Goal: Task Accomplishment & Management: Manage account settings

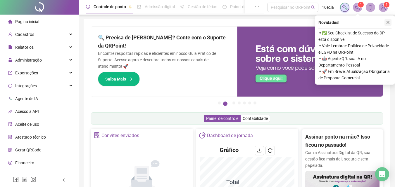
click at [387, 21] on icon "close" at bounding box center [388, 22] width 4 height 4
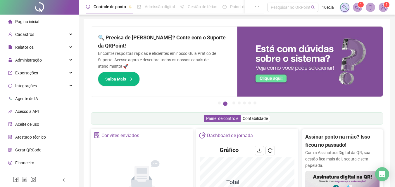
scroll to position [8, 0]
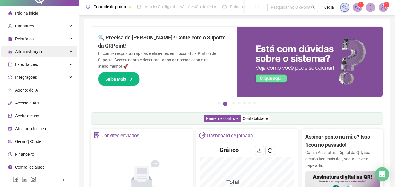
click at [17, 49] on span "Administração" at bounding box center [28, 51] width 27 height 5
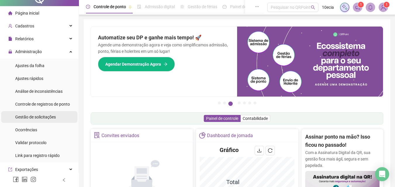
click at [24, 116] on span "Gestão de solicitações" at bounding box center [35, 117] width 41 height 5
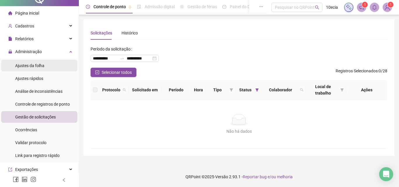
click at [25, 69] on div "Ajustes da folha" at bounding box center [29, 66] width 29 height 12
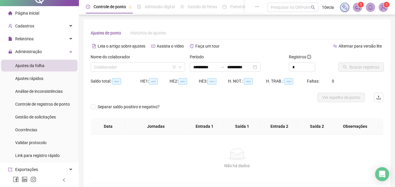
type input "**********"
click at [294, 67] on input "*" at bounding box center [302, 67] width 26 height 9
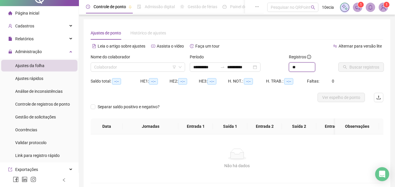
type input "*"
click at [203, 66] on input "**********" at bounding box center [205, 67] width 25 height 6
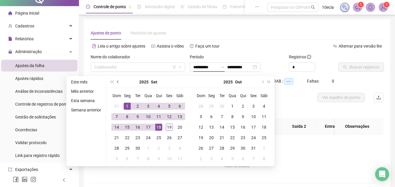
click at [116, 82] on button "prev-year" at bounding box center [118, 82] width 6 height 12
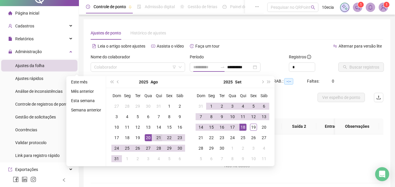
type input "**********"
click at [156, 137] on div "21" at bounding box center [158, 138] width 7 height 7
type input "**********"
click at [251, 128] on div "19" at bounding box center [253, 127] width 7 height 7
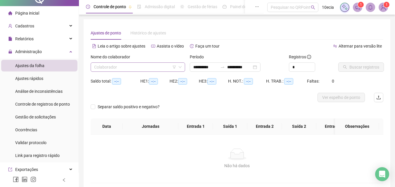
click at [174, 67] on icon "filter" at bounding box center [175, 68] width 4 height 4
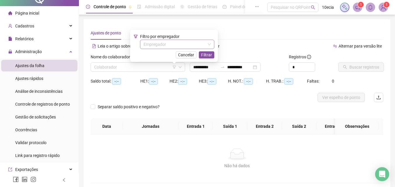
click at [171, 46] on input "search" at bounding box center [175, 44] width 62 height 9
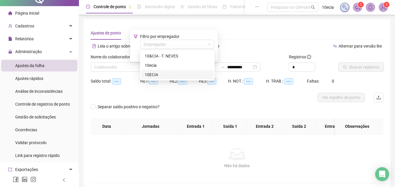
click at [146, 75] on div "10ECIA" at bounding box center [177, 75] width 65 height 6
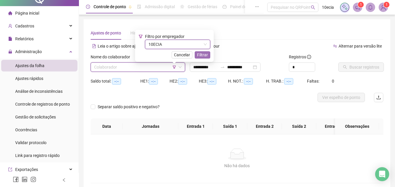
click at [204, 56] on span "Filtrar" at bounding box center [202, 55] width 11 height 6
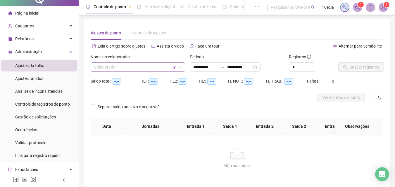
click at [150, 68] on input "search" at bounding box center [135, 67] width 82 height 9
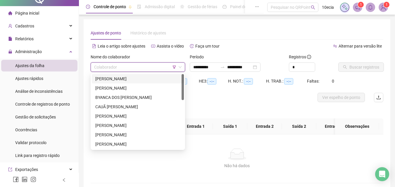
click at [129, 77] on div "[PERSON_NAME]" at bounding box center [137, 79] width 85 height 6
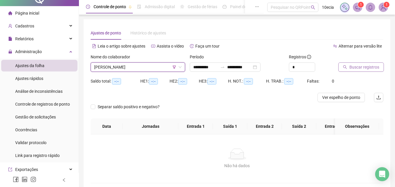
click at [354, 68] on span "Buscar registros" at bounding box center [364, 67] width 30 height 6
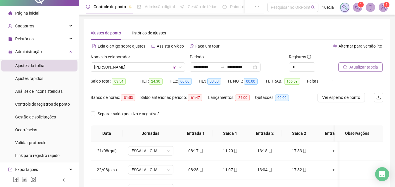
click at [375, 68] on span "Atualizar tabela" at bounding box center [363, 67] width 29 height 6
click at [363, 71] on button "Atualizar tabela" at bounding box center [360, 67] width 44 height 9
click at [149, 69] on span "[PERSON_NAME]" at bounding box center [137, 67] width 87 height 9
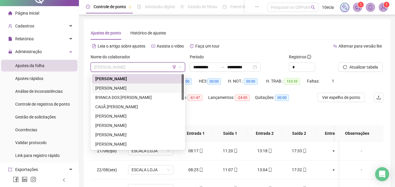
click at [120, 90] on div "[PERSON_NAME]" at bounding box center [137, 88] width 85 height 6
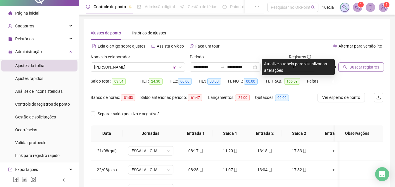
click at [357, 66] on span "Buscar registros" at bounding box center [364, 67] width 30 height 6
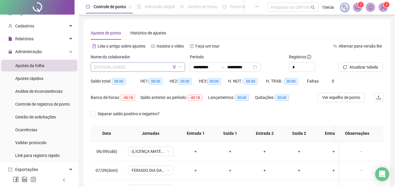
click at [121, 70] on span "[PERSON_NAME]" at bounding box center [137, 67] width 87 height 9
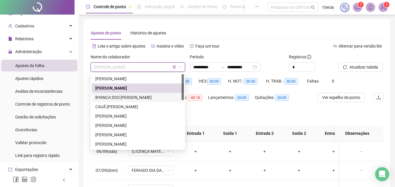
click at [102, 97] on div "BYANCA DOS [PERSON_NAME]" at bounding box center [137, 97] width 85 height 6
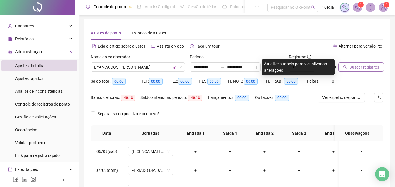
click at [352, 65] on span "Buscar registros" at bounding box center [364, 67] width 30 height 6
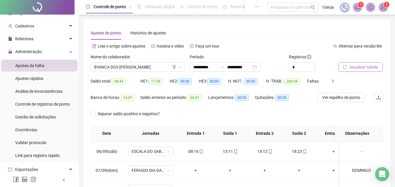
click at [352, 65] on span "Atualizar tabela" at bounding box center [363, 67] width 29 height 6
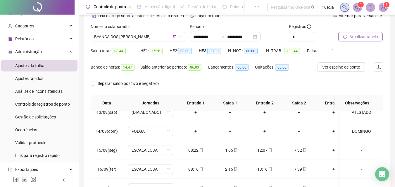
scroll to position [24, 0]
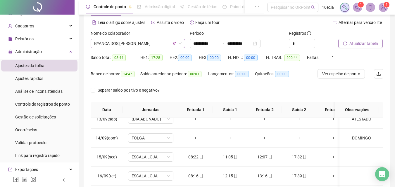
click at [130, 44] on span "BYANCA DOS [PERSON_NAME]" at bounding box center [137, 43] width 87 height 9
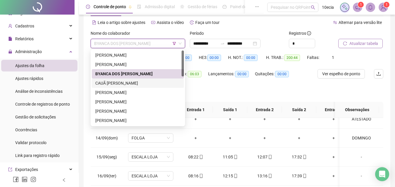
click at [118, 84] on div "CAUÃ [PERSON_NAME]" at bounding box center [137, 83] width 85 height 6
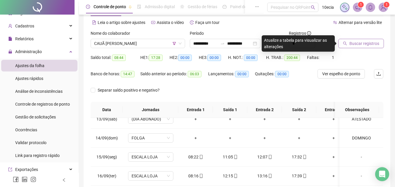
click at [353, 45] on span "Buscar registros" at bounding box center [364, 43] width 30 height 6
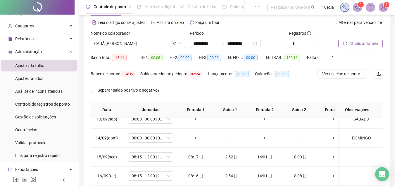
click at [353, 45] on span "Atualizar tabela" at bounding box center [363, 43] width 29 height 6
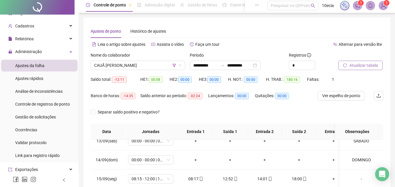
scroll to position [0, 0]
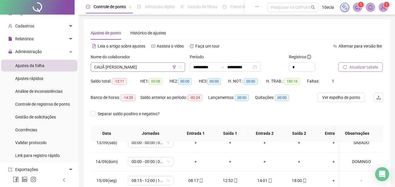
click at [119, 64] on span "CAUÃ [PERSON_NAME]" at bounding box center [137, 67] width 87 height 9
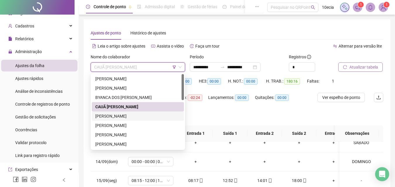
click at [117, 117] on div "[PERSON_NAME]" at bounding box center [137, 116] width 85 height 6
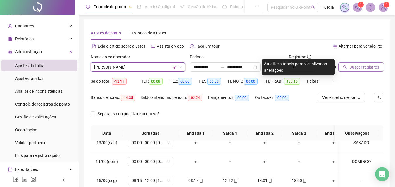
click at [362, 68] on span "Buscar registros" at bounding box center [364, 67] width 30 height 6
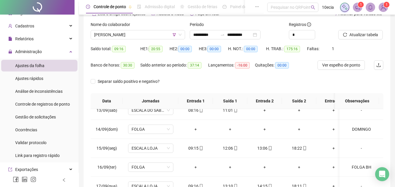
scroll to position [24, 0]
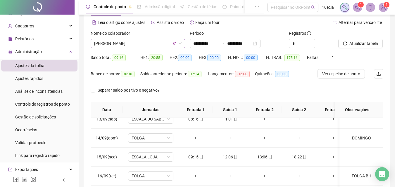
click at [128, 39] on span "[PERSON_NAME]" at bounding box center [137, 43] width 87 height 9
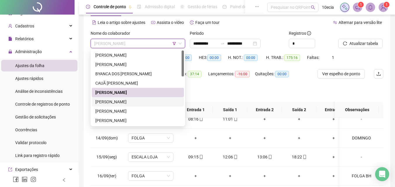
click at [109, 103] on div "[PERSON_NAME]" at bounding box center [137, 102] width 85 height 6
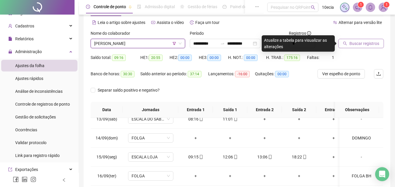
click at [361, 44] on span "Buscar registros" at bounding box center [364, 43] width 30 height 6
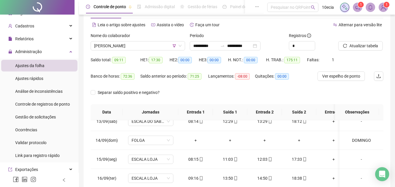
scroll to position [0, 0]
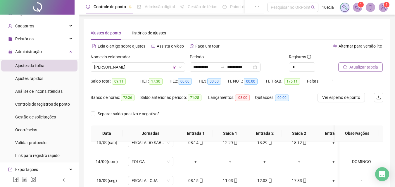
click at [368, 70] on span "Atualizar tabela" at bounding box center [363, 67] width 29 height 6
click at [122, 69] on span "[PERSON_NAME]" at bounding box center [137, 67] width 87 height 9
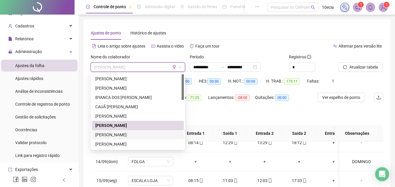
click at [109, 135] on div "[PERSON_NAME]" at bounding box center [137, 135] width 85 height 6
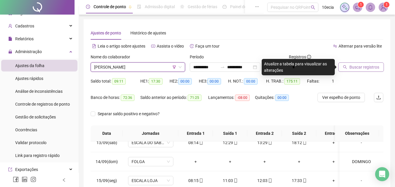
click at [368, 69] on span "Buscar registros" at bounding box center [364, 67] width 30 height 6
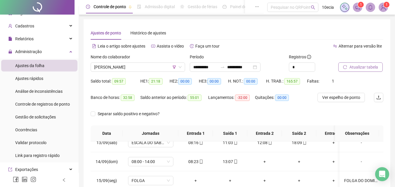
click at [368, 69] on span "Atualizar tabela" at bounding box center [363, 67] width 29 height 6
click at [133, 68] on span "[PERSON_NAME]" at bounding box center [137, 67] width 87 height 9
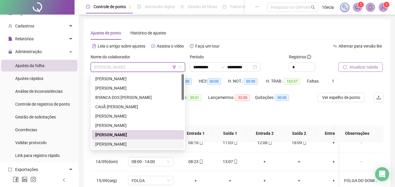
click at [110, 145] on div "[PERSON_NAME]" at bounding box center [137, 144] width 85 height 6
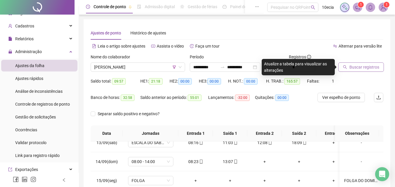
click at [354, 67] on span "Buscar registros" at bounding box center [364, 67] width 30 height 6
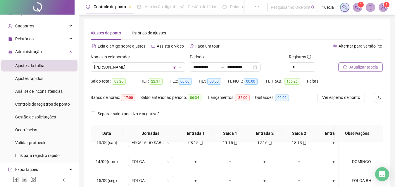
click at [362, 64] on span "Atualizar tabela" at bounding box center [363, 67] width 29 height 6
click at [350, 69] on span "Atualizar tabela" at bounding box center [363, 67] width 29 height 6
click at [134, 71] on span "[PERSON_NAME]" at bounding box center [137, 67] width 87 height 9
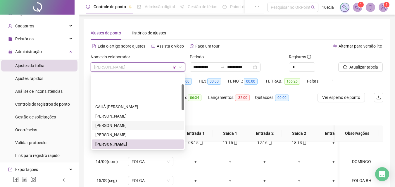
scroll to position [29, 0]
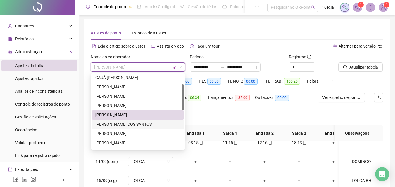
click at [114, 123] on div "[PERSON_NAME] DOS SANTOS" at bounding box center [137, 124] width 85 height 6
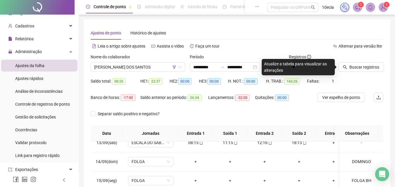
click at [360, 75] on div "Buscar registros" at bounding box center [361, 65] width 50 height 23
click at [359, 70] on span "Buscar registros" at bounding box center [364, 67] width 30 height 6
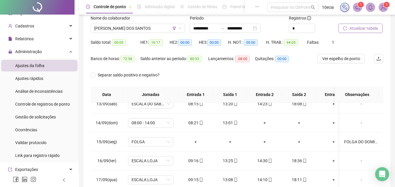
scroll to position [0, 0]
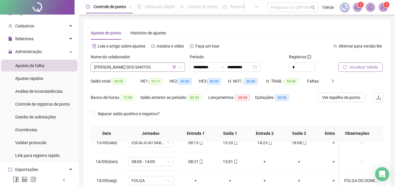
click at [128, 69] on span "[PERSON_NAME] DOS SANTOS" at bounding box center [137, 67] width 87 height 9
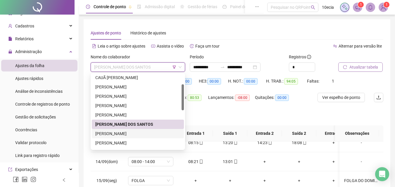
click at [116, 135] on div "[PERSON_NAME]" at bounding box center [137, 134] width 85 height 6
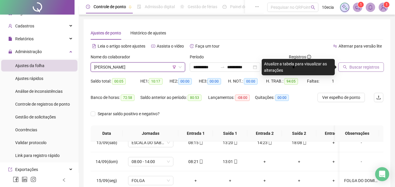
click at [356, 68] on span "Buscar registros" at bounding box center [364, 67] width 30 height 6
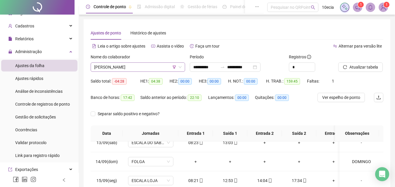
click at [108, 70] on span "[PERSON_NAME]" at bounding box center [137, 67] width 87 height 9
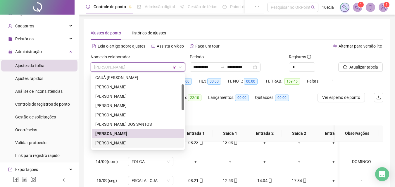
click at [101, 143] on div "[PERSON_NAME]" at bounding box center [137, 143] width 85 height 6
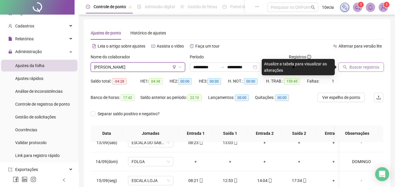
click at [348, 64] on button "Buscar registros" at bounding box center [361, 67] width 46 height 9
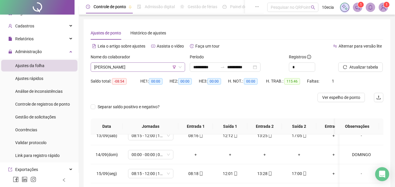
click at [104, 67] on span "[PERSON_NAME]" at bounding box center [137, 67] width 87 height 9
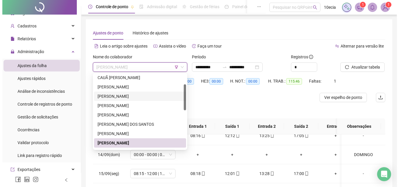
scroll to position [88, 0]
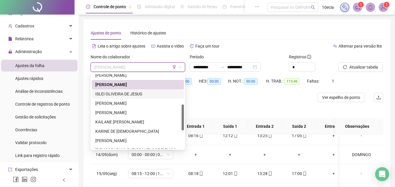
click at [125, 93] on div "ISLEI OLIVEIRA DE JESUS" at bounding box center [137, 94] width 85 height 6
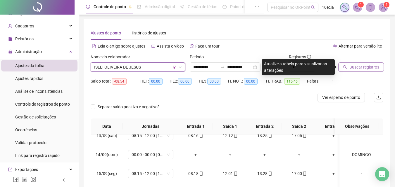
click at [358, 63] on button "Buscar registros" at bounding box center [361, 67] width 46 height 9
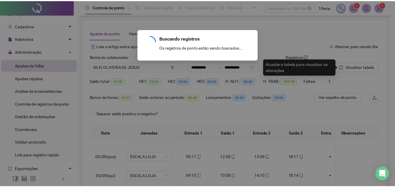
scroll to position [450, 0]
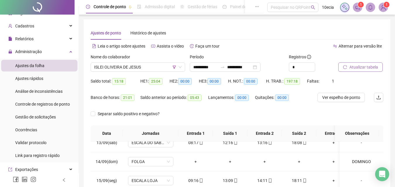
click at [373, 71] on button "Atualizar tabela" at bounding box center [360, 67] width 44 height 9
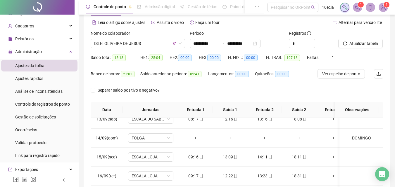
scroll to position [0, 0]
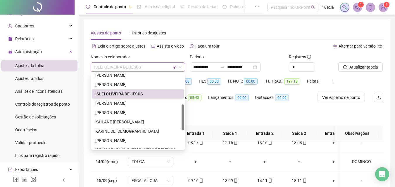
click at [143, 70] on span "ISLEI OLIVEIRA DE JESUS" at bounding box center [137, 67] width 87 height 9
click at [103, 103] on div "[PERSON_NAME]" at bounding box center [137, 103] width 85 height 6
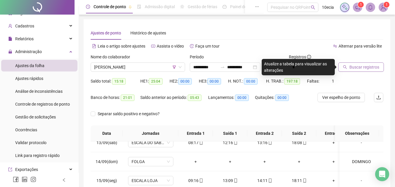
click at [365, 71] on button "Buscar registros" at bounding box center [361, 67] width 46 height 9
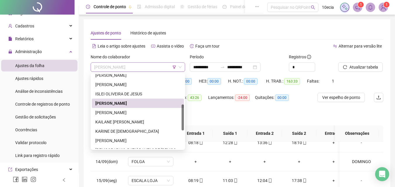
click at [151, 65] on span "[PERSON_NAME]" at bounding box center [137, 67] width 87 height 9
click at [117, 110] on div "[PERSON_NAME]" at bounding box center [137, 113] width 85 height 6
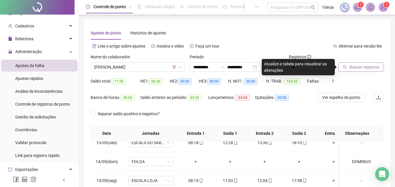
click at [357, 68] on span "Buscar registros" at bounding box center [364, 67] width 30 height 6
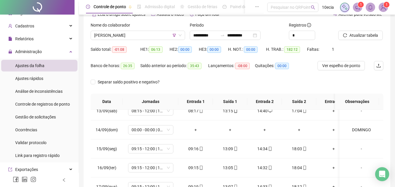
scroll to position [24, 0]
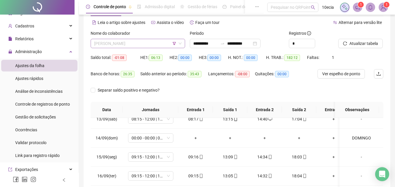
click at [144, 46] on span "[PERSON_NAME]" at bounding box center [137, 43] width 87 height 9
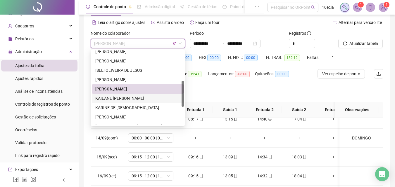
click at [123, 99] on div "KAILANE [PERSON_NAME]" at bounding box center [137, 98] width 85 height 6
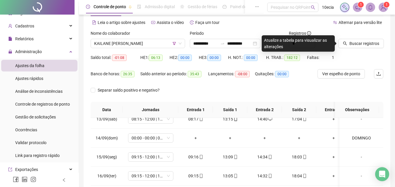
click at [371, 50] on div "Buscar registros" at bounding box center [361, 41] width 50 height 23
click at [373, 45] on span "Buscar registros" at bounding box center [364, 43] width 30 height 6
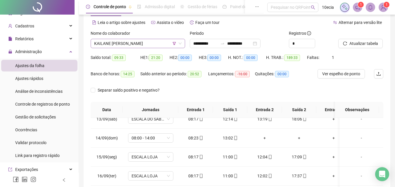
click at [127, 45] on span "KAILANE [PERSON_NAME]" at bounding box center [137, 43] width 87 height 9
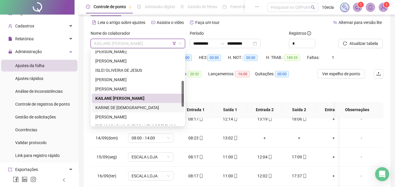
click at [120, 106] on div "KARINE DE [DEMOGRAPHIC_DATA]" at bounding box center [137, 108] width 85 height 6
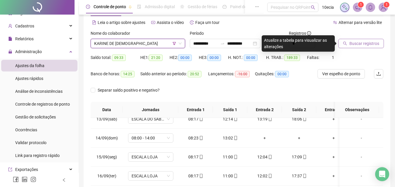
click at [376, 43] on span "Buscar registros" at bounding box center [364, 43] width 30 height 6
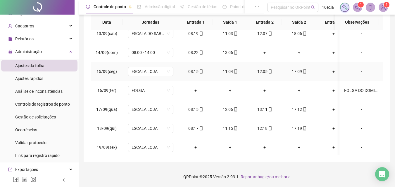
scroll to position [450, 0]
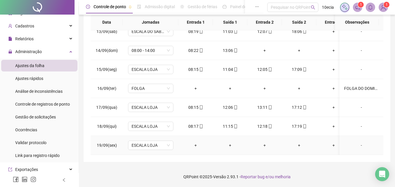
click at [360, 142] on div "-" at bounding box center [361, 145] width 35 height 6
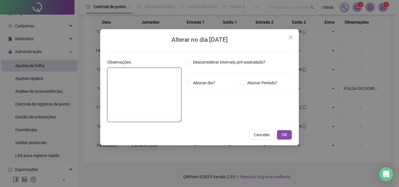
click at [132, 96] on textarea at bounding box center [144, 95] width 74 height 54
type textarea "*"
type textarea "********"
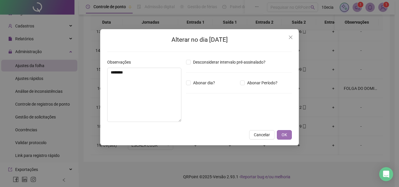
click at [287, 136] on span "OK" at bounding box center [285, 135] width 6 height 6
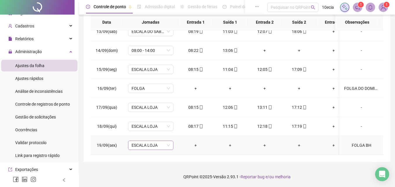
click at [145, 143] on span "ESCALA LOJA" at bounding box center [151, 145] width 38 height 9
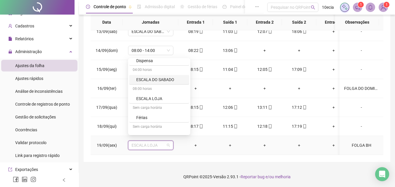
scroll to position [175, 0]
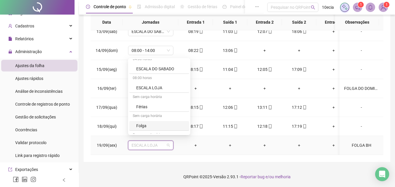
click at [141, 125] on div "Folga" at bounding box center [160, 126] width 49 height 6
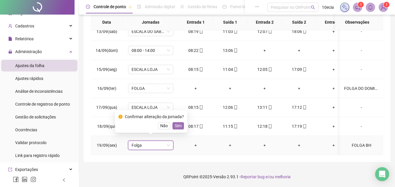
click at [176, 127] on span "Sim" at bounding box center [178, 126] width 7 height 6
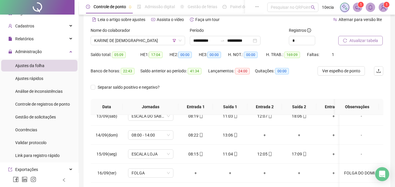
scroll to position [24, 0]
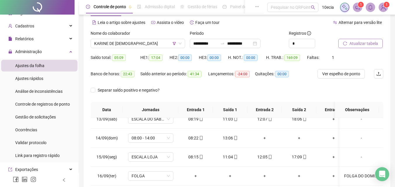
click at [358, 44] on span "Atualizar tabela" at bounding box center [363, 43] width 29 height 6
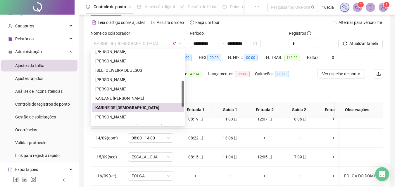
click at [102, 45] on span "KARINE DE [DEMOGRAPHIC_DATA]" at bounding box center [137, 43] width 87 height 9
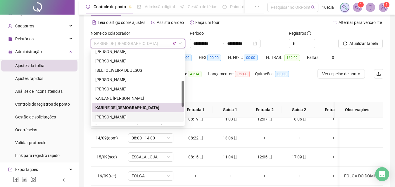
click at [105, 119] on div "[PERSON_NAME]" at bounding box center [137, 117] width 85 height 6
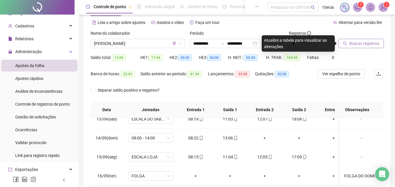
click at [355, 44] on span "Buscar registros" at bounding box center [364, 43] width 30 height 6
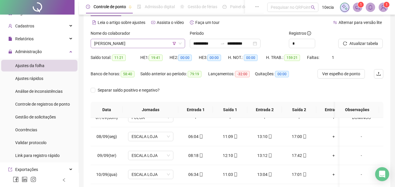
click at [115, 46] on span "[PERSON_NAME]" at bounding box center [137, 43] width 87 height 9
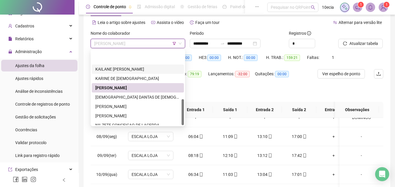
scroll to position [140, 0]
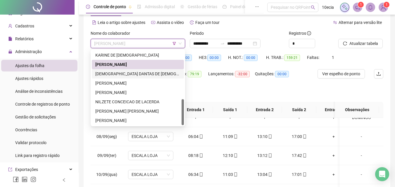
click at [102, 75] on div "[DEMOGRAPHIC_DATA] DANTAS DE [DEMOGRAPHIC_DATA]" at bounding box center [137, 74] width 85 height 6
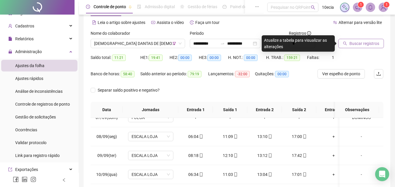
click at [368, 39] on button "Buscar registros" at bounding box center [361, 43] width 46 height 9
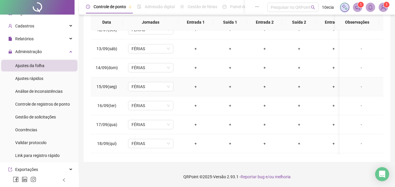
scroll to position [450, 0]
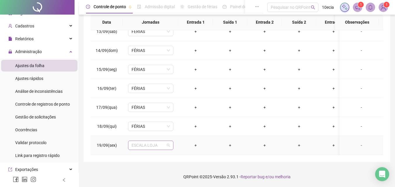
click at [139, 144] on span "ESCALA LOJA" at bounding box center [151, 145] width 38 height 9
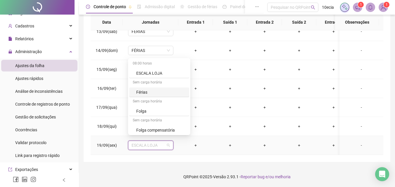
scroll to position [181, 0]
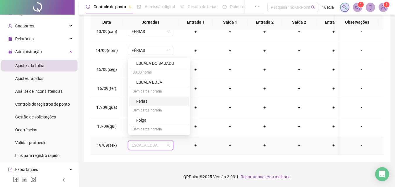
click at [138, 100] on div "Férias" at bounding box center [160, 101] width 49 height 6
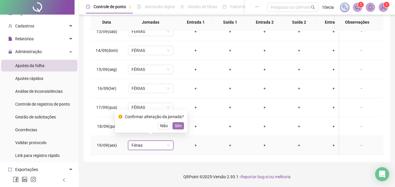
click at [177, 128] on span "Sim" at bounding box center [178, 126] width 7 height 6
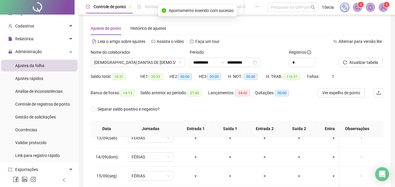
scroll to position [0, 0]
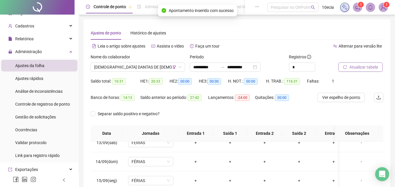
click at [368, 68] on span "Atualizar tabela" at bounding box center [363, 67] width 29 height 6
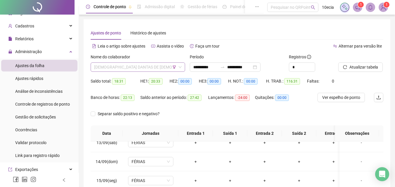
click at [118, 68] on span "[DEMOGRAPHIC_DATA] DANTAS DE [DEMOGRAPHIC_DATA]" at bounding box center [137, 67] width 87 height 9
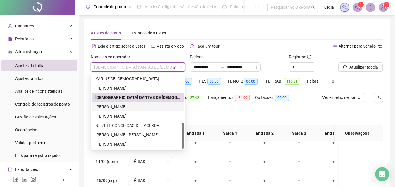
click at [115, 106] on div "[PERSON_NAME]" at bounding box center [137, 107] width 85 height 6
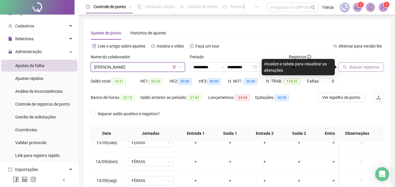
click at [362, 68] on span "Buscar registros" at bounding box center [364, 67] width 30 height 6
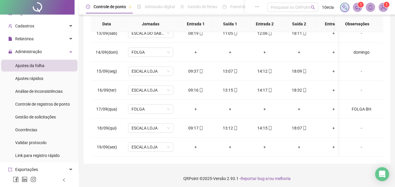
scroll to position [24, 0]
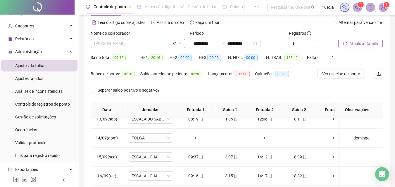
click at [119, 42] on span "[PERSON_NAME]" at bounding box center [137, 43] width 87 height 9
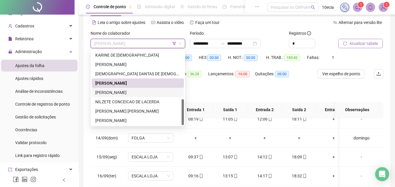
click at [119, 95] on div "[PERSON_NAME]" at bounding box center [137, 92] width 85 height 6
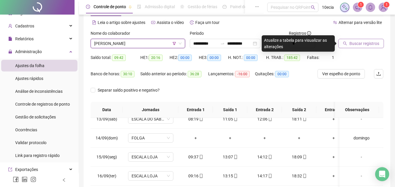
click at [352, 42] on span "Buscar registros" at bounding box center [364, 43] width 30 height 6
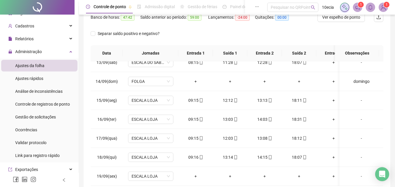
scroll to position [111, 0]
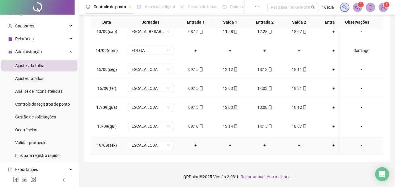
click at [356, 142] on div "-" at bounding box center [361, 145] width 35 height 6
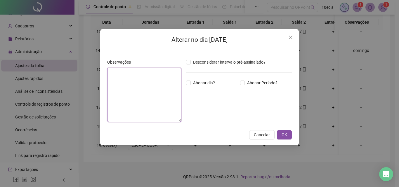
click at [152, 100] on textarea at bounding box center [144, 95] width 74 height 54
type textarea "********"
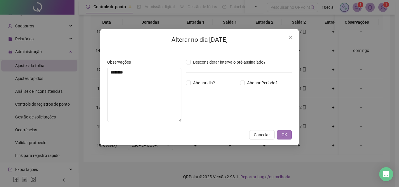
click at [289, 135] on button "OK" at bounding box center [284, 134] width 15 height 9
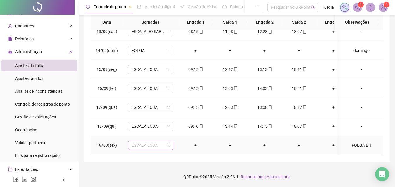
click at [132, 141] on span "ESCALA LOJA" at bounding box center [151, 145] width 38 height 9
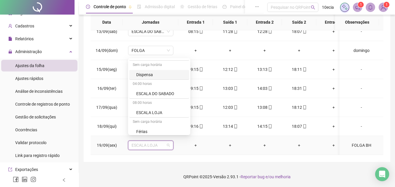
scroll to position [205, 0]
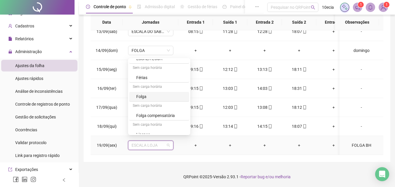
click at [144, 98] on div "Folga" at bounding box center [160, 97] width 49 height 6
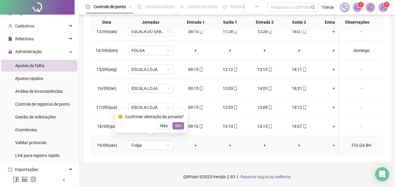
click at [175, 125] on span "Sim" at bounding box center [178, 126] width 7 height 6
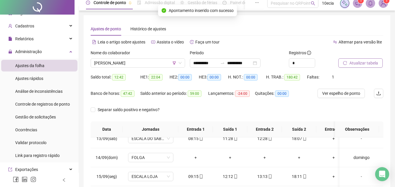
scroll to position [0, 0]
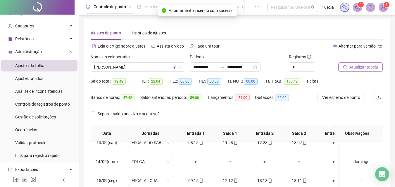
click at [367, 66] on span "Atualizar tabela" at bounding box center [363, 67] width 29 height 6
click at [373, 68] on span "Atualizar tabela" at bounding box center [363, 67] width 29 height 6
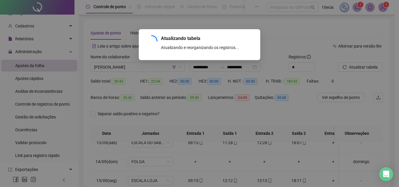
click at [113, 62] on div "Atualizando tabela Atualizando e reorganizando os registros... OK" at bounding box center [199, 93] width 399 height 187
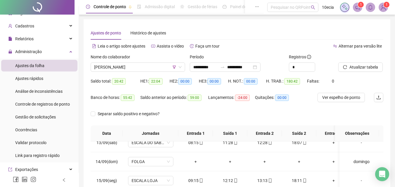
click at [139, 73] on div "Nome do colaborador [PERSON_NAME]" at bounding box center [137, 65] width 99 height 23
click at [141, 70] on span "[PERSON_NAME]" at bounding box center [137, 67] width 87 height 9
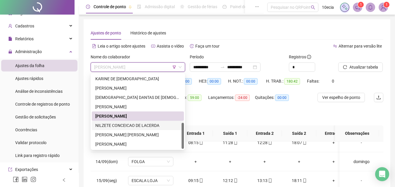
click at [116, 126] on div "NILZETE CONCEICAO DE LACERDA" at bounding box center [137, 126] width 85 height 6
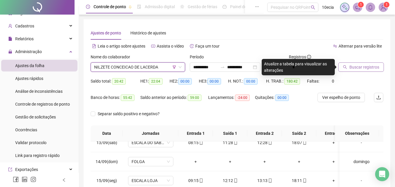
click at [371, 66] on span "Buscar registros" at bounding box center [364, 67] width 30 height 6
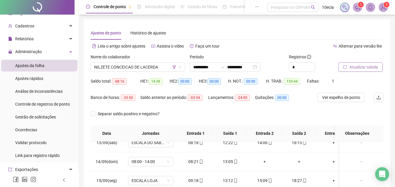
click at [371, 65] on span "Atualizar tabela" at bounding box center [363, 67] width 29 height 6
click at [100, 65] on span "NILZETE CONCEICAO DE LACERDA" at bounding box center [137, 67] width 87 height 9
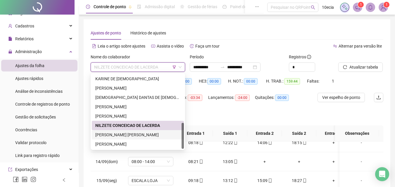
click at [106, 135] on div "[PERSON_NAME] [PERSON_NAME]" at bounding box center [137, 135] width 85 height 6
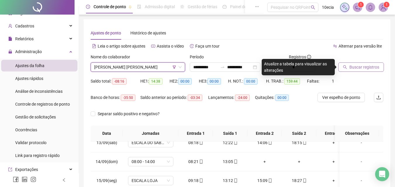
click at [363, 65] on span "Buscar registros" at bounding box center [364, 67] width 30 height 6
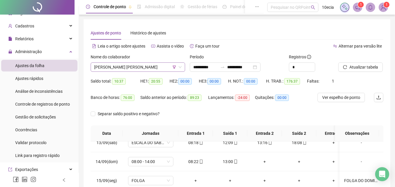
click at [148, 67] on span "[PERSON_NAME] [PERSON_NAME]" at bounding box center [137, 67] width 87 height 9
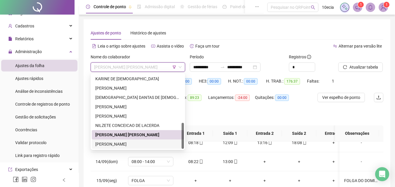
click at [126, 142] on div "[PERSON_NAME]" at bounding box center [137, 144] width 85 height 6
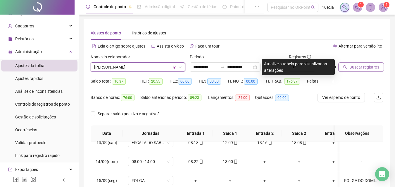
click at [373, 63] on button "Buscar registros" at bounding box center [361, 67] width 46 height 9
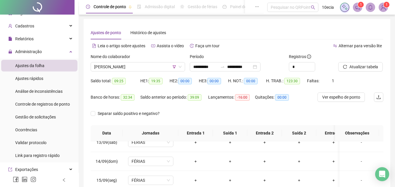
scroll to position [111, 0]
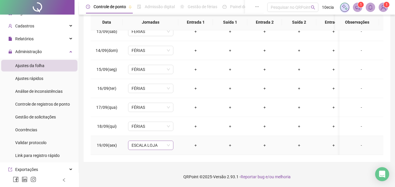
click at [132, 143] on span "ESCALA LOJA" at bounding box center [151, 145] width 38 height 9
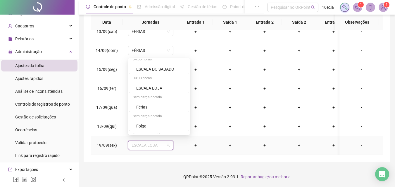
scroll to position [175, 0]
click at [144, 107] on div "Férias" at bounding box center [160, 107] width 49 height 6
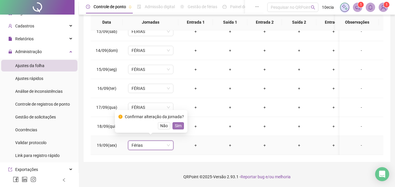
click at [178, 127] on span "Sim" at bounding box center [178, 126] width 7 height 6
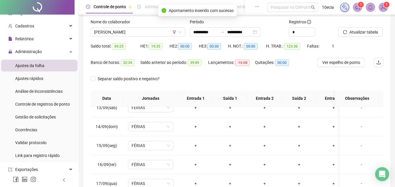
scroll to position [0, 0]
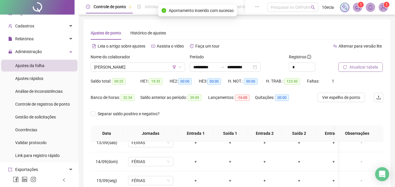
click at [365, 69] on span "Atualizar tabela" at bounding box center [363, 67] width 29 height 6
click at [115, 69] on span "[PERSON_NAME]" at bounding box center [137, 67] width 87 height 9
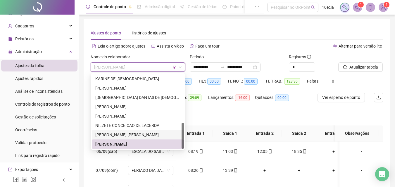
click at [117, 136] on div "[PERSON_NAME] [PERSON_NAME]" at bounding box center [137, 135] width 85 height 6
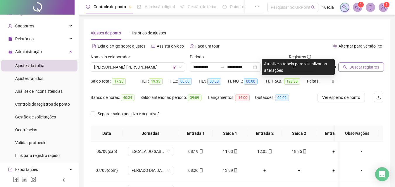
click at [365, 68] on span "Buscar registros" at bounding box center [364, 67] width 30 height 6
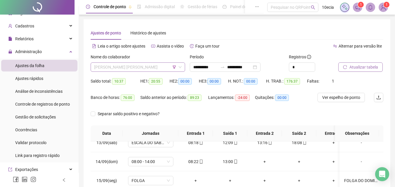
click at [149, 65] on span "[PERSON_NAME] [PERSON_NAME]" at bounding box center [137, 67] width 87 height 9
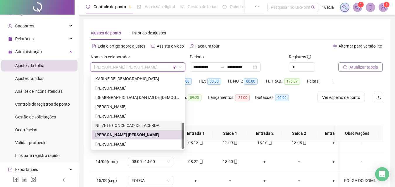
click at [111, 128] on div "NILZETE CONCEICAO DE LACERDA" at bounding box center [137, 126] width 85 height 6
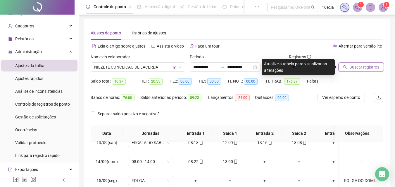
click at [361, 67] on span "Buscar registros" at bounding box center [364, 67] width 30 height 6
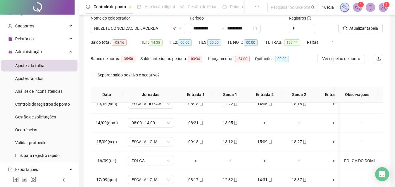
scroll to position [24, 0]
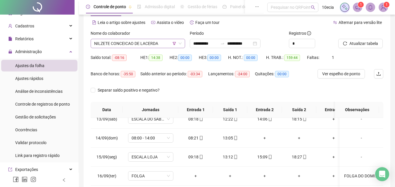
click at [144, 46] on span "NILZETE CONCEICAO DE LACERDA" at bounding box center [137, 43] width 87 height 9
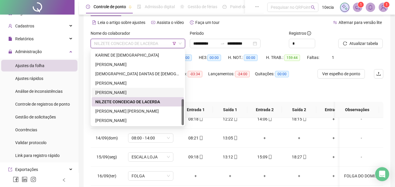
click at [124, 90] on div "[PERSON_NAME]" at bounding box center [137, 92] width 85 height 6
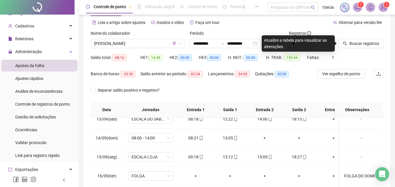
click at [372, 39] on div "Buscar registros" at bounding box center [360, 39] width 45 height 18
click at [368, 42] on span "Buscar registros" at bounding box center [364, 43] width 30 height 6
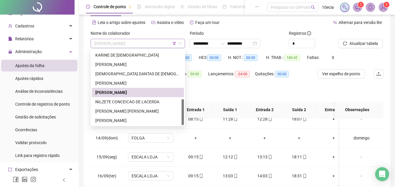
click at [125, 43] on span "[PERSON_NAME]" at bounding box center [137, 43] width 87 height 9
click at [113, 81] on div "[PERSON_NAME]" at bounding box center [137, 83] width 85 height 6
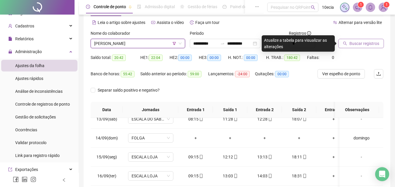
click at [377, 42] on span "Buscar registros" at bounding box center [364, 43] width 30 height 6
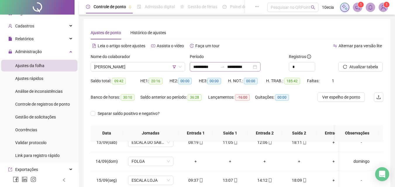
scroll to position [0, 0]
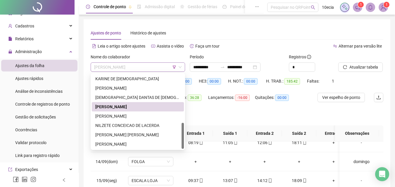
click at [142, 64] on span "[PERSON_NAME]" at bounding box center [137, 67] width 87 height 9
click at [113, 98] on div "[DEMOGRAPHIC_DATA] DANTAS DE [DEMOGRAPHIC_DATA]" at bounding box center [137, 97] width 85 height 6
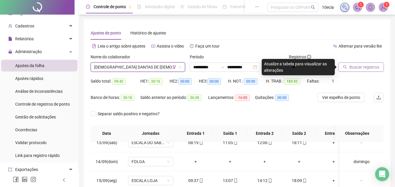
click at [353, 65] on span "Buscar registros" at bounding box center [364, 67] width 30 height 6
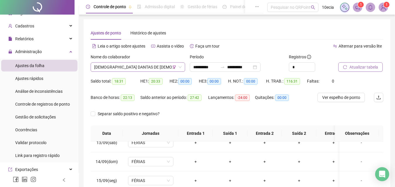
click at [113, 63] on span "[DEMOGRAPHIC_DATA] DANTAS DE [DEMOGRAPHIC_DATA]" at bounding box center [137, 67] width 87 height 9
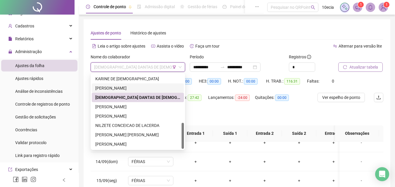
click at [110, 87] on div "[PERSON_NAME]" at bounding box center [137, 88] width 85 height 6
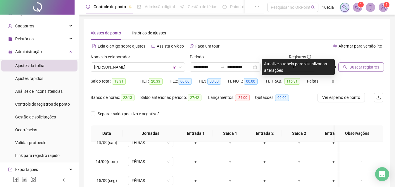
click at [364, 70] on button "Buscar registros" at bounding box center [361, 67] width 46 height 9
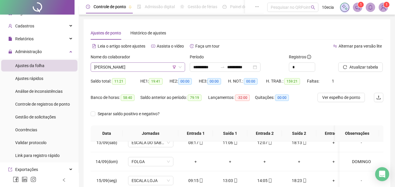
click at [173, 66] on icon "filter" at bounding box center [174, 67] width 3 height 3
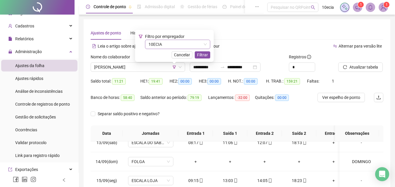
click at [171, 46] on span "10ECIA" at bounding box center [178, 44] width 58 height 9
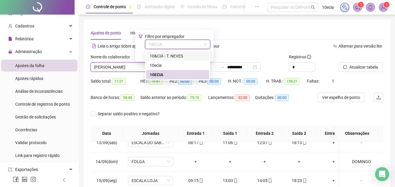
click at [160, 58] on div "10&CIA - T. NEVES" at bounding box center [178, 56] width 56 height 6
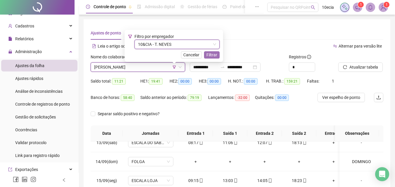
click at [212, 53] on span "Filtrar" at bounding box center [211, 55] width 11 height 6
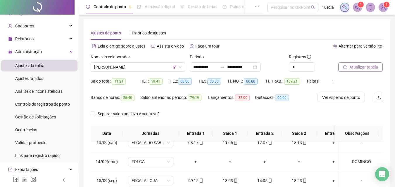
click at [361, 70] on span "Atualizar tabela" at bounding box center [363, 67] width 29 height 6
click at [367, 69] on span "Atualizar tabela" at bounding box center [363, 67] width 29 height 6
click at [150, 66] on span "[PERSON_NAME]" at bounding box center [137, 67] width 87 height 9
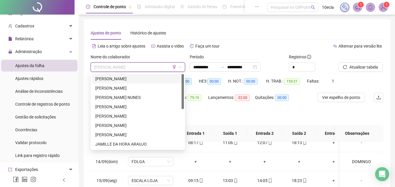
click at [130, 77] on div "[PERSON_NAME]" at bounding box center [137, 79] width 85 height 6
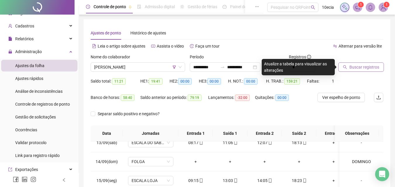
click at [368, 67] on span "Buscar registros" at bounding box center [364, 67] width 30 height 6
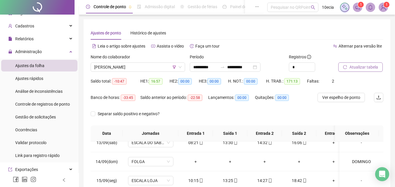
click at [354, 67] on span "Atualizar tabela" at bounding box center [363, 67] width 29 height 6
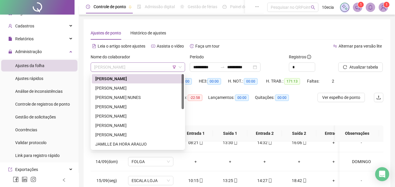
click at [104, 71] on span "[PERSON_NAME]" at bounding box center [137, 67] width 87 height 9
click at [107, 86] on div "[PERSON_NAME]" at bounding box center [137, 88] width 85 height 6
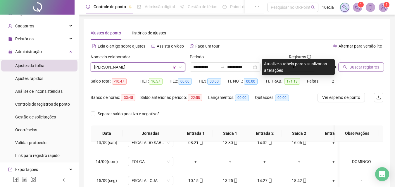
click at [351, 67] on span "Buscar registros" at bounding box center [364, 67] width 30 height 6
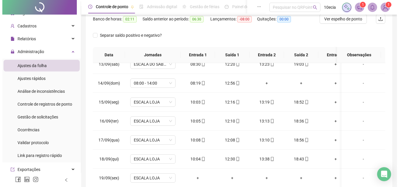
scroll to position [24, 0]
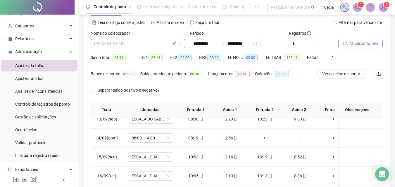
click at [126, 46] on span "[PERSON_NAME]" at bounding box center [137, 43] width 87 height 9
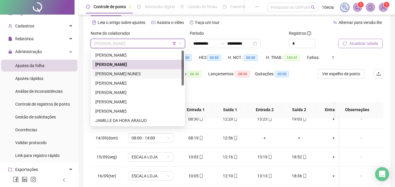
click at [117, 72] on div "[PERSON_NAME] NUNES" at bounding box center [137, 74] width 85 height 6
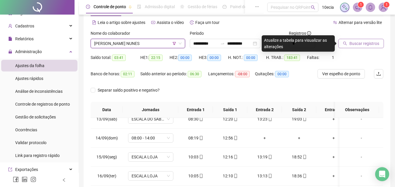
click at [368, 41] on span "Buscar registros" at bounding box center [364, 43] width 30 height 6
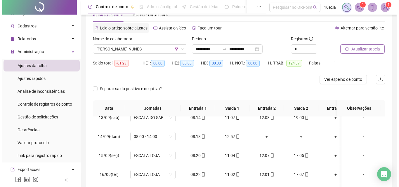
scroll to position [17, 0]
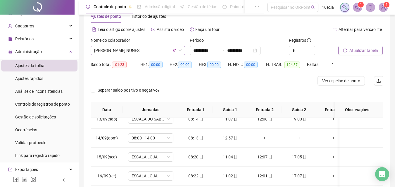
click at [102, 50] on span "[PERSON_NAME] NUNES" at bounding box center [137, 50] width 87 height 9
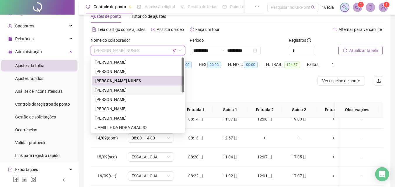
click at [100, 90] on div "[PERSON_NAME]" at bounding box center [137, 90] width 85 height 6
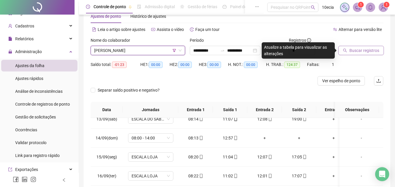
click at [363, 51] on span "Buscar registros" at bounding box center [364, 50] width 30 height 6
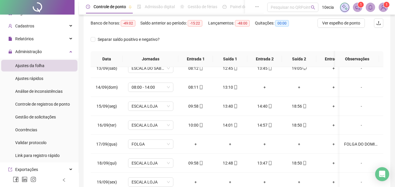
scroll to position [24, 0]
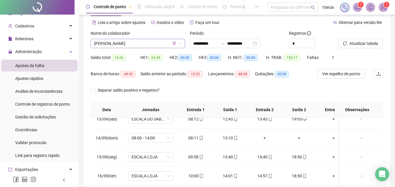
click at [130, 42] on span "[PERSON_NAME]" at bounding box center [137, 43] width 87 height 9
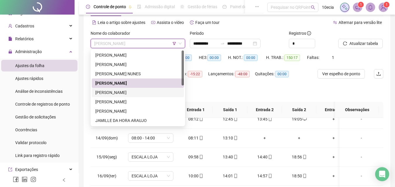
click at [111, 92] on div "[PERSON_NAME]" at bounding box center [137, 92] width 85 height 6
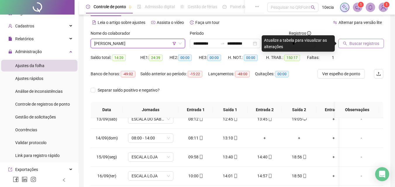
click at [375, 44] on span "Buscar registros" at bounding box center [364, 43] width 30 height 6
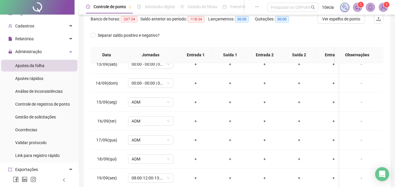
scroll to position [0, 0]
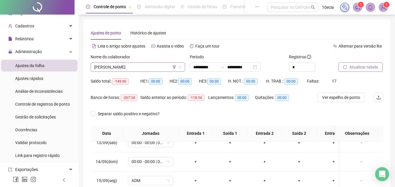
click at [116, 66] on span "[PERSON_NAME]" at bounding box center [137, 67] width 87 height 9
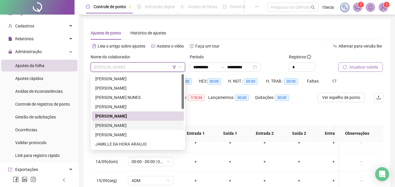
click at [108, 125] on div "[PERSON_NAME]" at bounding box center [137, 126] width 85 height 6
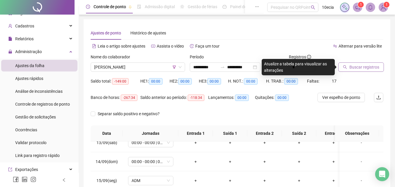
click at [359, 69] on span "Buscar registros" at bounding box center [364, 67] width 30 height 6
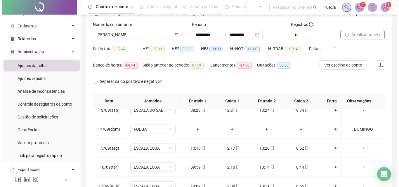
scroll to position [24, 0]
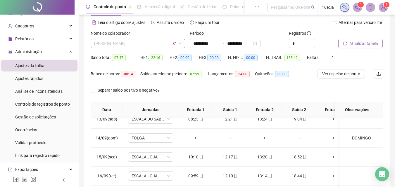
click at [111, 44] on span "[PERSON_NAME]" at bounding box center [137, 43] width 87 height 9
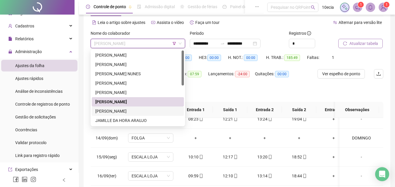
drag, startPoint x: 101, startPoint y: 112, endPoint x: 159, endPoint y: 97, distance: 60.1
click at [101, 112] on div "[PERSON_NAME]" at bounding box center [137, 111] width 85 height 6
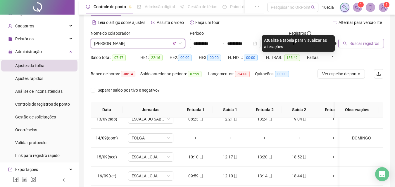
click at [353, 43] on span "Buscar registros" at bounding box center [364, 43] width 30 height 6
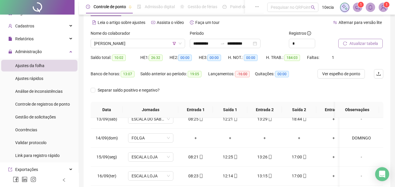
click at [354, 43] on span "Atualizar tabela" at bounding box center [363, 43] width 29 height 6
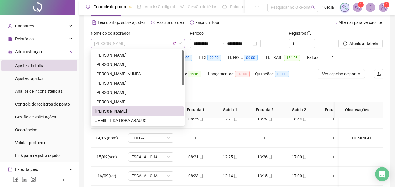
click at [126, 45] on span "[PERSON_NAME]" at bounding box center [137, 43] width 87 height 9
click at [101, 120] on div "JAMILLE DA HORA ARAUJO" at bounding box center [137, 121] width 85 height 6
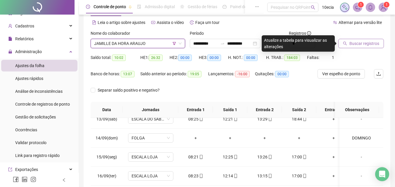
click at [376, 43] on span "Buscar registros" at bounding box center [364, 43] width 30 height 6
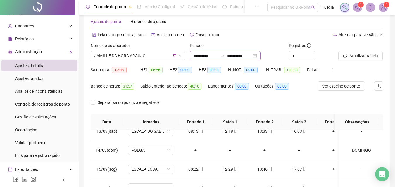
scroll to position [0, 0]
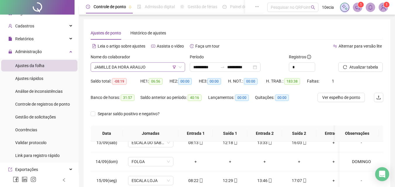
click at [137, 69] on span "JAMILLE DA HORA ARAUJO" at bounding box center [137, 67] width 87 height 9
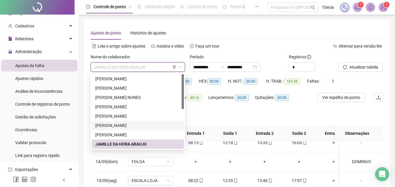
scroll to position [58, 0]
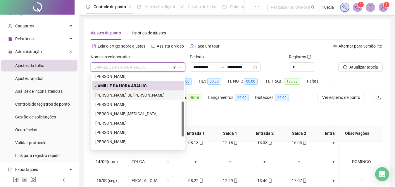
click at [109, 96] on div "[PERSON_NAME] DE [PERSON_NAME]" at bounding box center [137, 95] width 85 height 6
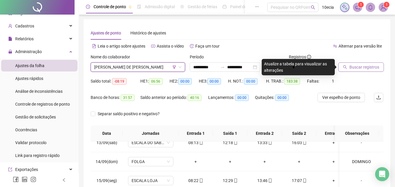
click at [360, 68] on span "Buscar registros" at bounding box center [364, 67] width 30 height 6
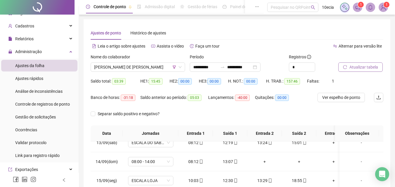
click at [351, 66] on span "Atualizar tabela" at bounding box center [363, 67] width 29 height 6
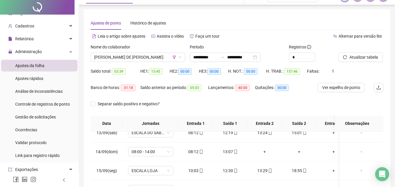
scroll to position [0, 0]
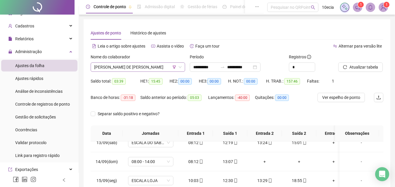
click at [130, 67] on span "[PERSON_NAME] DE [PERSON_NAME]" at bounding box center [137, 67] width 87 height 9
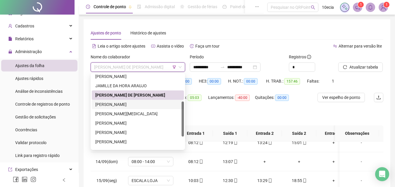
click at [107, 104] on div "[PERSON_NAME]" at bounding box center [137, 104] width 85 height 6
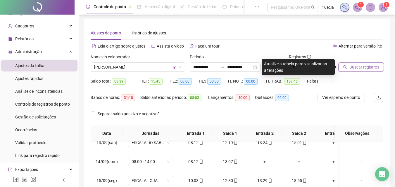
click at [363, 67] on span "Buscar registros" at bounding box center [364, 67] width 30 height 6
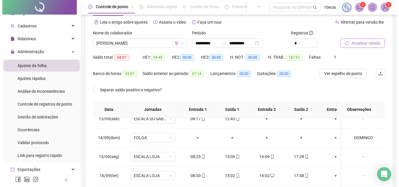
scroll to position [24, 0]
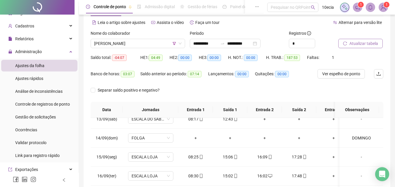
click at [133, 49] on div "Nome do colaborador [PERSON_NAME]" at bounding box center [137, 41] width 99 height 23
click at [133, 47] on span "[PERSON_NAME]" at bounding box center [137, 43] width 87 height 9
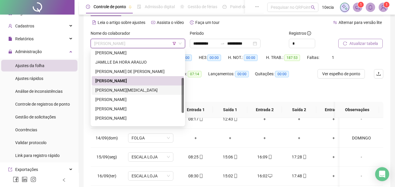
click at [110, 92] on div "[PERSON_NAME][MEDICAL_DATA]" at bounding box center [137, 90] width 85 height 6
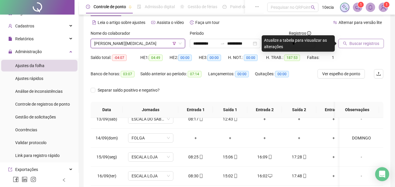
click at [357, 44] on span "Buscar registros" at bounding box center [364, 43] width 30 height 6
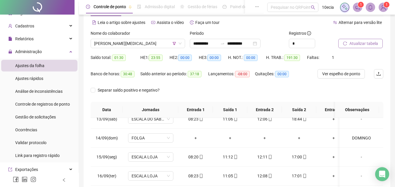
click at [358, 42] on span "Atualizar tabela" at bounding box center [363, 43] width 29 height 6
click at [103, 43] on span "[PERSON_NAME][MEDICAL_DATA]" at bounding box center [137, 43] width 87 height 9
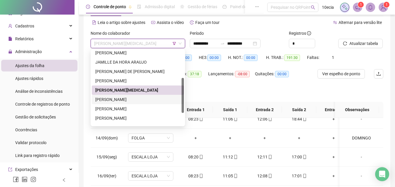
click at [109, 100] on div "[PERSON_NAME]" at bounding box center [137, 100] width 85 height 6
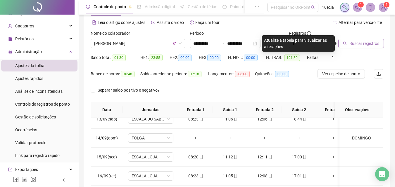
click at [367, 40] on span "Buscar registros" at bounding box center [364, 43] width 30 height 6
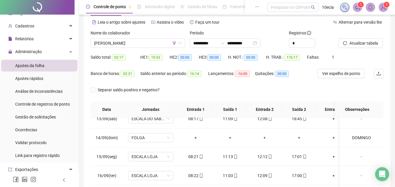
scroll to position [111, 0]
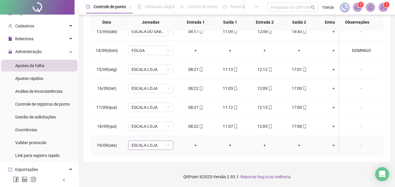
click at [159, 142] on span "ESCALA LOJA" at bounding box center [151, 145] width 38 height 9
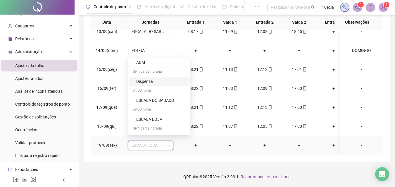
scroll to position [175, 0]
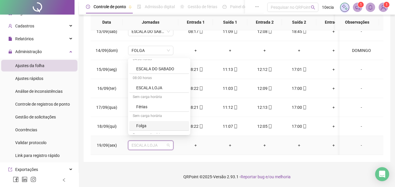
click at [139, 128] on div "Folga" at bounding box center [160, 126] width 49 height 6
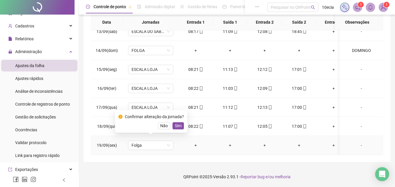
click at [178, 130] on div "Confirmar alteração da jornada? Não Sim" at bounding box center [151, 121] width 73 height 23
click at [178, 129] on span "Sim" at bounding box center [178, 126] width 7 height 6
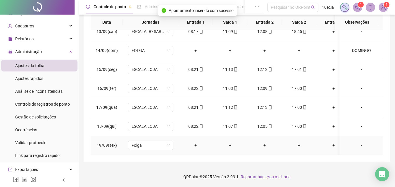
click at [357, 142] on div "-" at bounding box center [361, 145] width 35 height 6
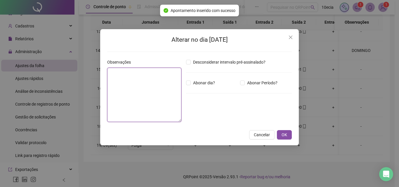
click at [156, 105] on textarea at bounding box center [144, 95] width 74 height 54
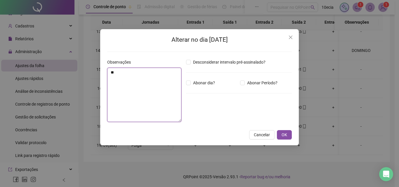
type textarea "*"
type textarea "**********"
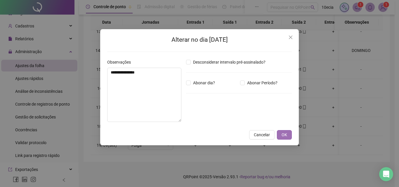
click at [285, 139] on button "OK" at bounding box center [284, 134] width 15 height 9
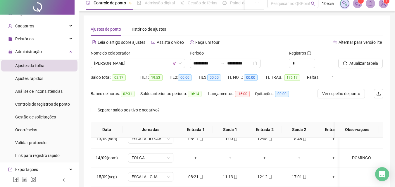
scroll to position [0, 0]
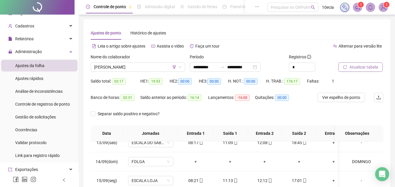
click at [360, 69] on span "Atualizar tabela" at bounding box center [363, 67] width 29 height 6
click at [361, 70] on span "Atualizar tabela" at bounding box center [363, 67] width 29 height 6
click at [155, 69] on span "[PERSON_NAME]" at bounding box center [137, 67] width 87 height 9
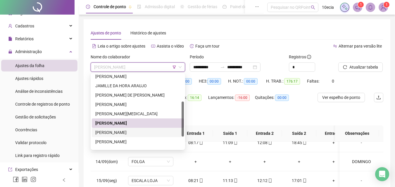
click at [114, 135] on div "[PERSON_NAME]" at bounding box center [137, 133] width 85 height 6
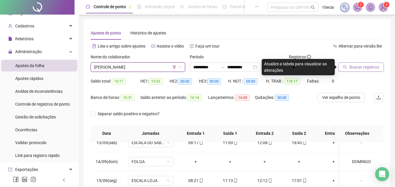
click at [366, 69] on span "Buscar registros" at bounding box center [364, 67] width 30 height 6
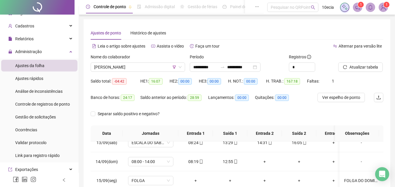
drag, startPoint x: 355, startPoint y: 67, endPoint x: 171, endPoint y: 83, distance: 184.1
click at [355, 67] on span "Atualizar tabela" at bounding box center [363, 67] width 29 height 6
click at [118, 66] on span "[PERSON_NAME]" at bounding box center [137, 67] width 87 height 9
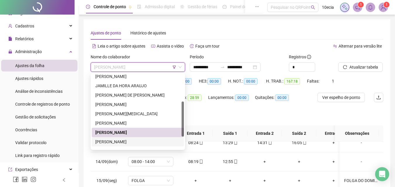
click at [104, 138] on div "[PERSON_NAME]" at bounding box center [138, 141] width 92 height 9
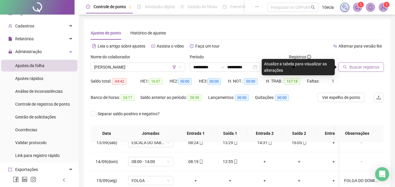
click at [367, 64] on button "Buscar registros" at bounding box center [361, 67] width 46 height 9
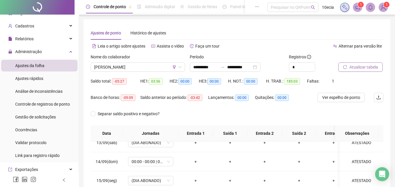
click at [361, 69] on span "Atualizar tabela" at bounding box center [363, 67] width 29 height 6
click at [126, 71] on span "[PERSON_NAME]" at bounding box center [137, 67] width 87 height 9
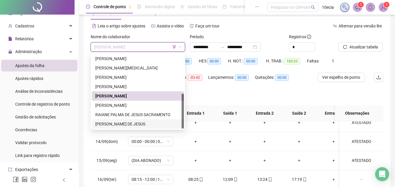
scroll to position [29, 0]
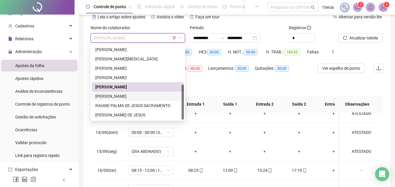
click at [115, 97] on div "[PERSON_NAME]" at bounding box center [137, 96] width 85 height 6
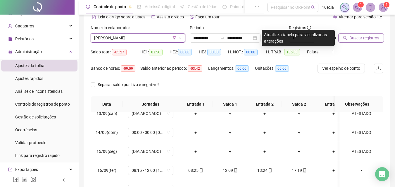
click at [367, 39] on span "Buscar registros" at bounding box center [364, 38] width 30 height 6
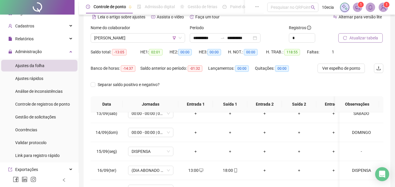
click at [363, 38] on span "Atualizar tabela" at bounding box center [363, 38] width 29 height 6
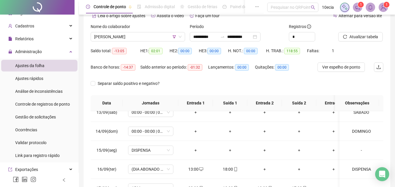
scroll to position [24, 0]
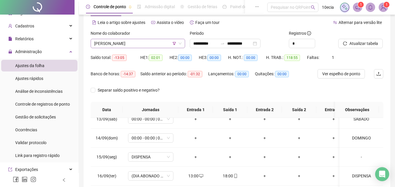
click at [116, 47] on span "[PERSON_NAME]" at bounding box center [137, 43] width 87 height 9
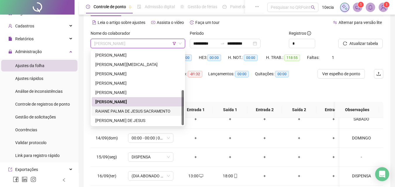
click at [110, 111] on div "RAIANE PALMA DE JESUS SACRAMENTO" at bounding box center [137, 111] width 85 height 6
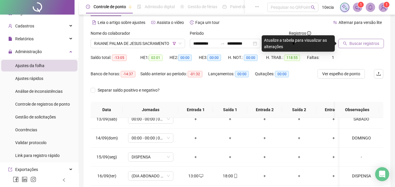
click at [371, 42] on span "Buscar registros" at bounding box center [364, 43] width 30 height 6
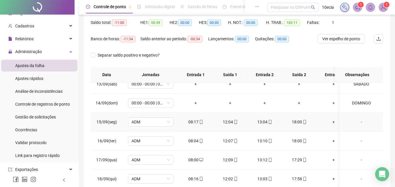
scroll to position [53, 0]
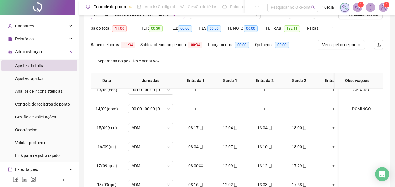
click at [128, 17] on span "RAIANE PALMA DE JESUS SACRAMENTO" at bounding box center [137, 14] width 87 height 9
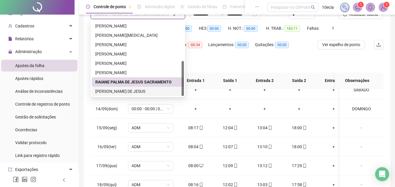
click at [110, 91] on div "[PERSON_NAME] DE JESUS" at bounding box center [137, 91] width 85 height 6
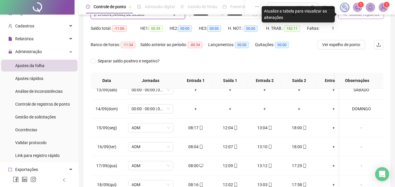
click at [355, 18] on button "Buscar registros" at bounding box center [361, 14] width 46 height 9
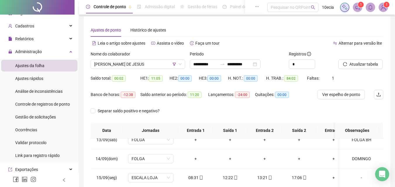
scroll to position [0, 0]
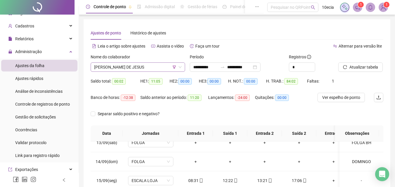
click at [127, 63] on span "[PERSON_NAME] DE JESUS" at bounding box center [137, 67] width 87 height 9
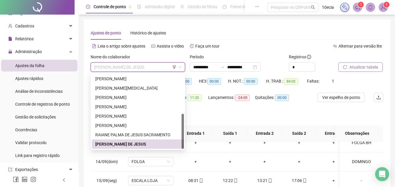
click at [357, 65] on span "Atualizar tabela" at bounding box center [363, 67] width 29 height 6
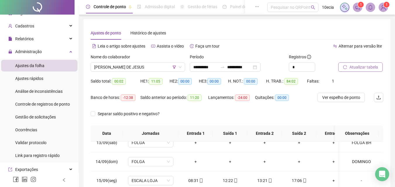
click at [366, 68] on span "Atualizar tabela" at bounding box center [363, 67] width 29 height 6
click at [356, 64] on span "Atualizar tabela" at bounding box center [363, 67] width 29 height 6
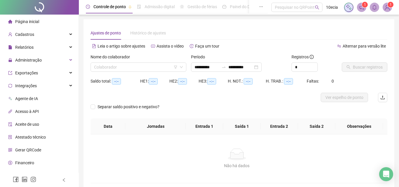
type input "**********"
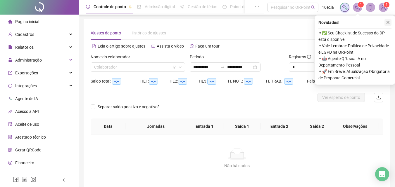
click at [389, 21] on icon "close" at bounding box center [388, 22] width 4 height 4
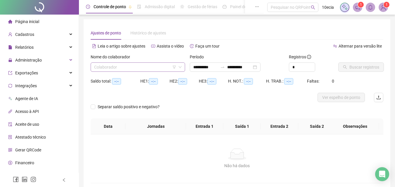
click at [101, 67] on input "search" at bounding box center [135, 67] width 82 height 9
click at [295, 69] on input "*" at bounding box center [302, 67] width 26 height 9
click at [31, 36] on span "Cadastros" at bounding box center [24, 34] width 19 height 5
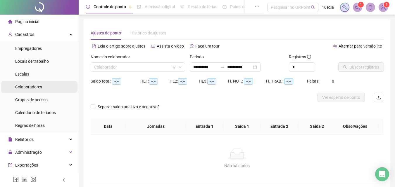
click at [29, 86] on span "Colaboradores" at bounding box center [28, 87] width 27 height 5
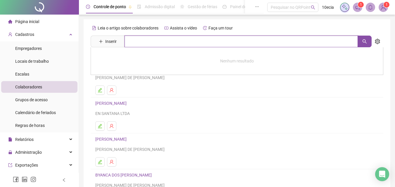
click at [139, 38] on input "text" at bounding box center [241, 42] width 233 height 12
type input "******"
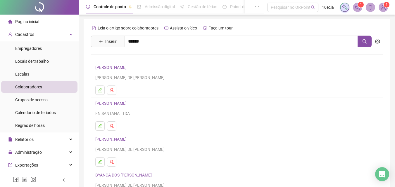
click at [118, 72] on link "KARINE DE [DEMOGRAPHIC_DATA]" at bounding box center [133, 71] width 64 height 5
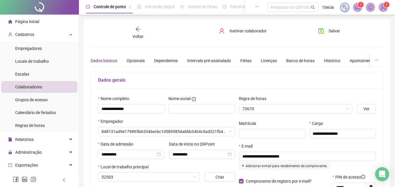
type input "**********"
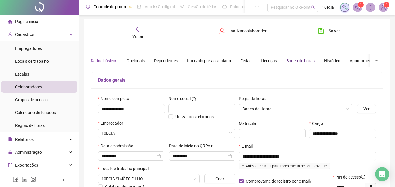
click at [293, 59] on div "Banco de horas" at bounding box center [300, 61] width 28 height 6
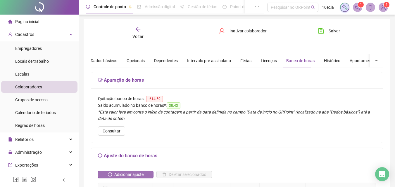
click at [122, 177] on span "Adicionar ajuste" at bounding box center [128, 175] width 29 height 6
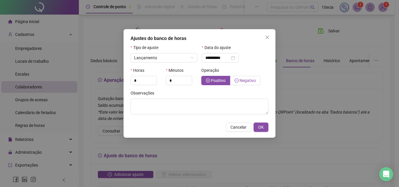
click at [244, 77] on label "Negativo" at bounding box center [245, 80] width 30 height 9
click at [143, 79] on input "*" at bounding box center [144, 80] width 26 height 9
type input "*"
click at [147, 116] on div "Observações" at bounding box center [200, 104] width 142 height 29
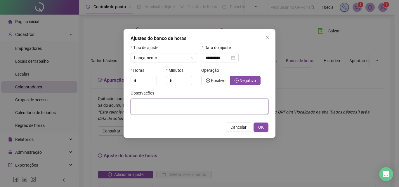
click at [149, 104] on textarea at bounding box center [200, 107] width 138 height 16
type textarea "**********"
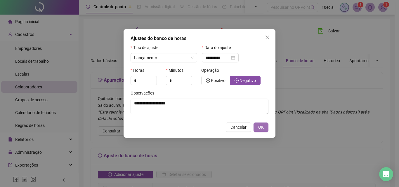
click at [267, 125] on button "OK" at bounding box center [261, 127] width 15 height 9
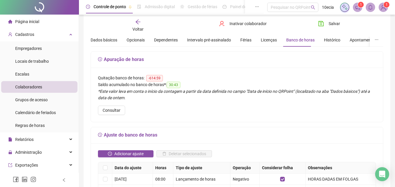
scroll to position [58, 0]
